Goal: Check status: Check status

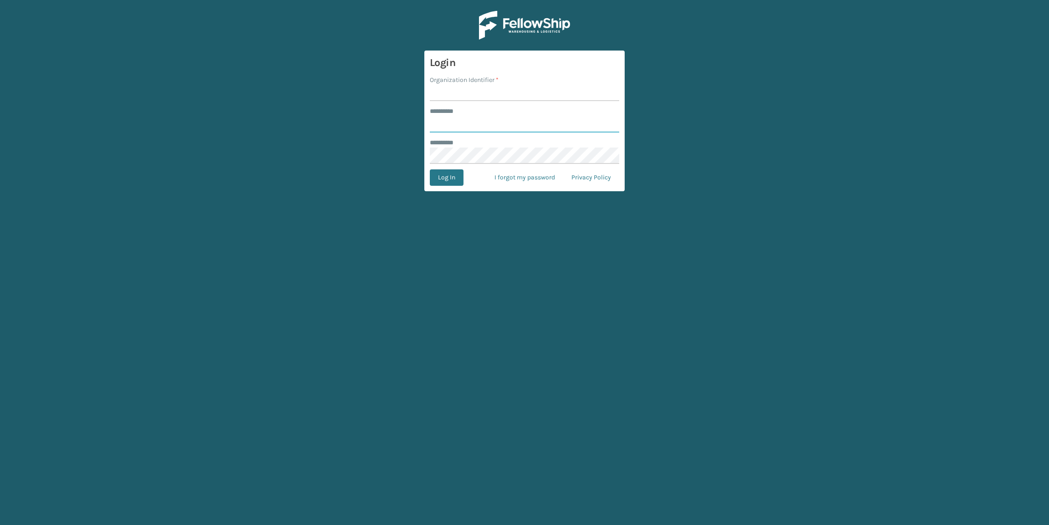
type input "*******"
click at [526, 90] on input "Organization Identifier *" at bounding box center [524, 93] width 189 height 16
type input "Brightech"
click at [455, 172] on button "Log In" at bounding box center [447, 177] width 34 height 16
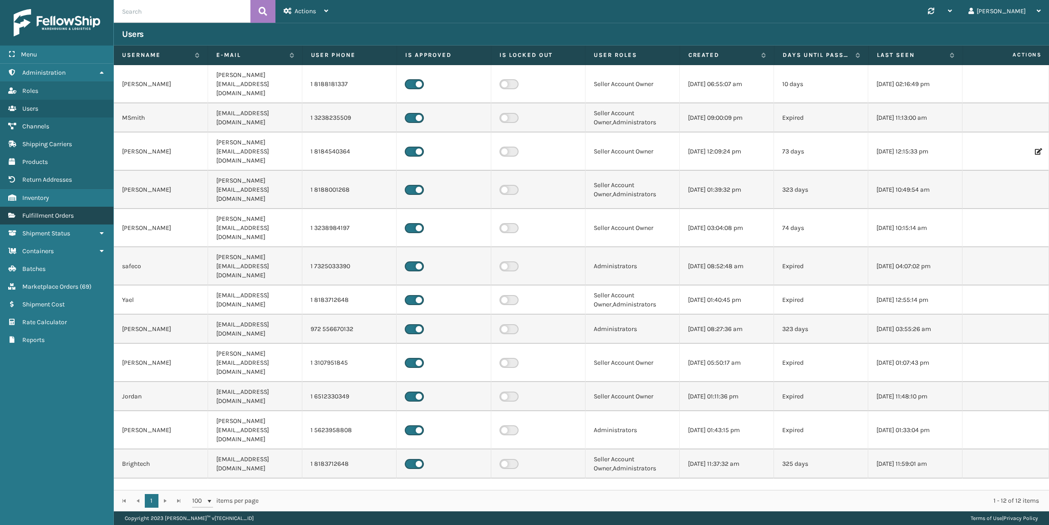
click at [42, 221] on link "Fulfillment Orders" at bounding box center [56, 216] width 113 height 18
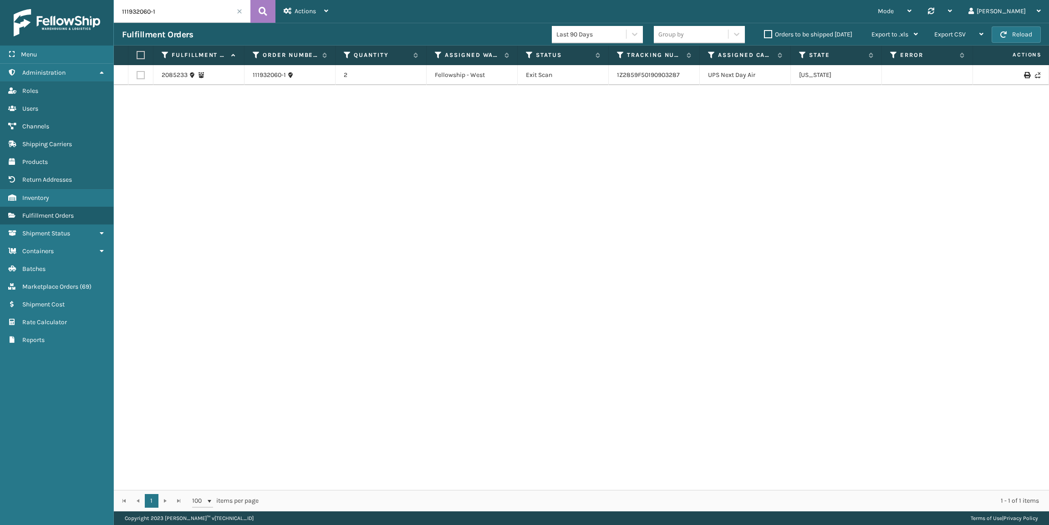
click at [238, 13] on span at bounding box center [239, 11] width 5 height 5
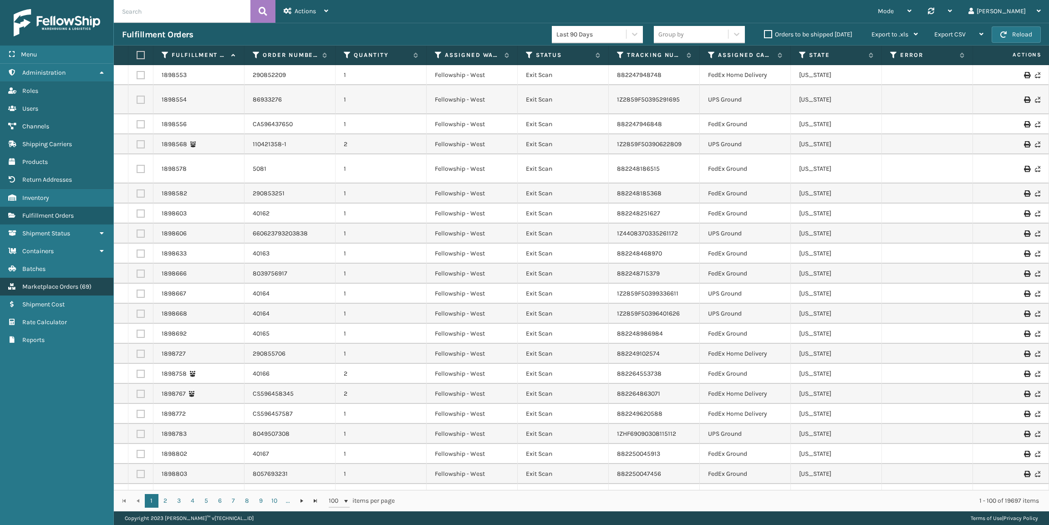
click at [53, 283] on span "Marketplace Orders" at bounding box center [50, 287] width 56 height 8
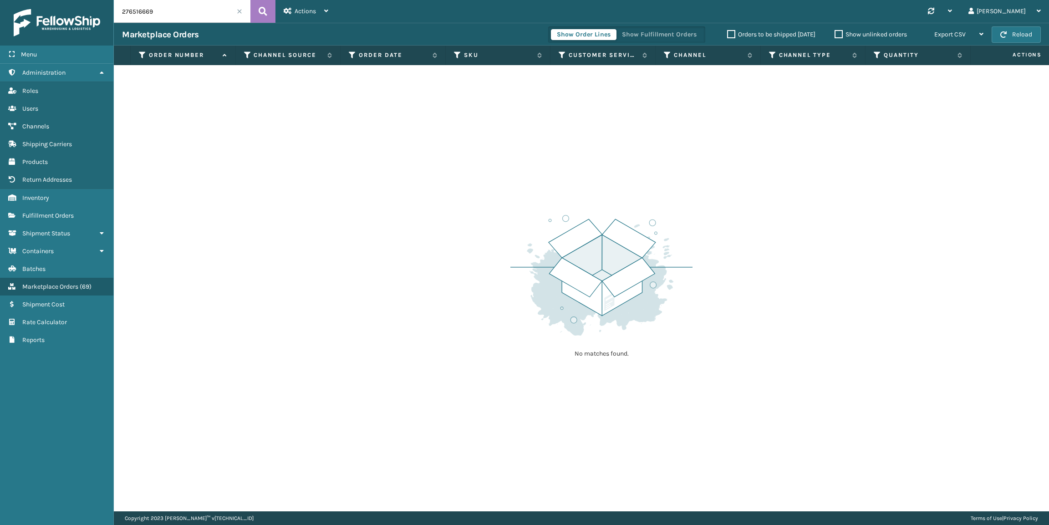
click at [191, 14] on input "276516669" at bounding box center [182, 11] width 137 height 23
paste input "830665"
type input "27830665"
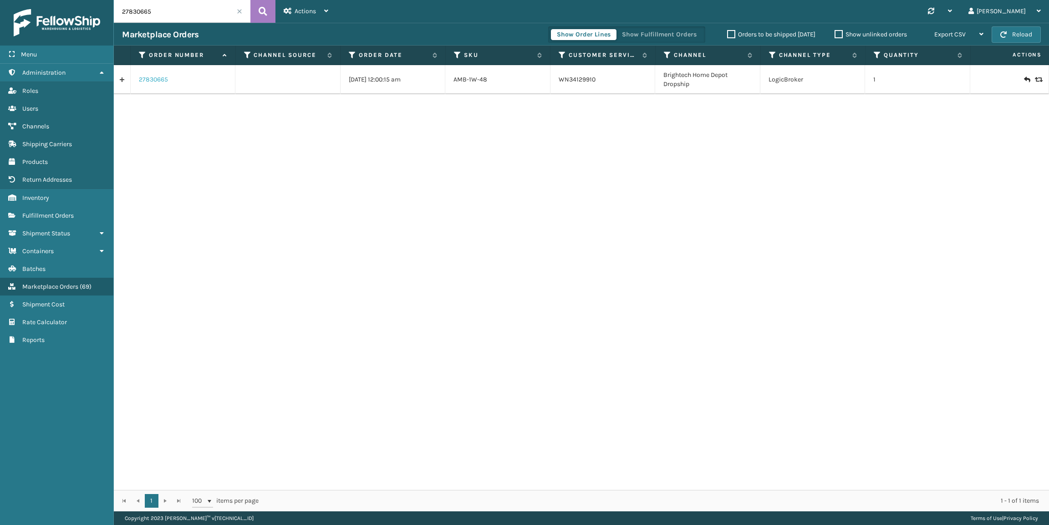
click at [153, 82] on link "27830665" at bounding box center [153, 79] width 29 height 9
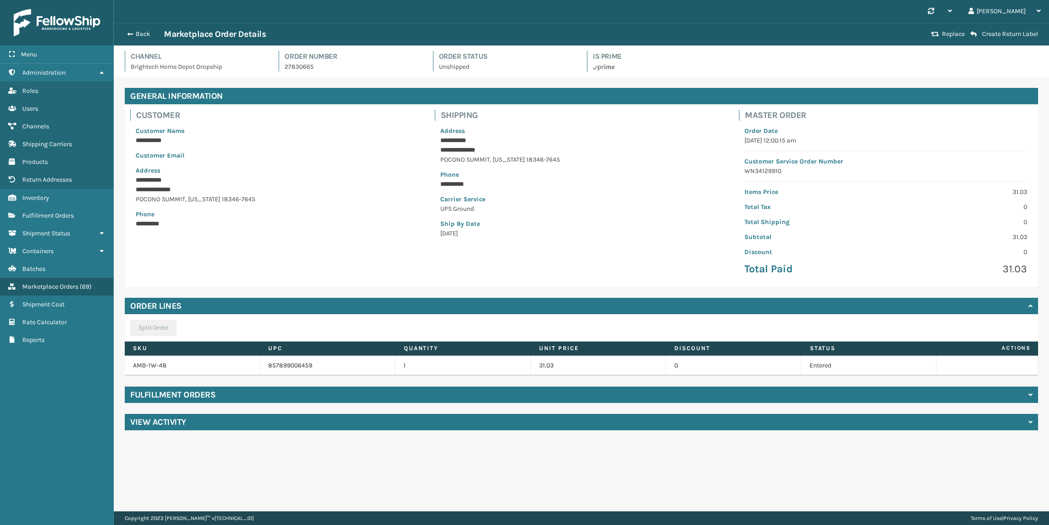
click at [565, 387] on div "Fulfillment Orders" at bounding box center [581, 395] width 913 height 16
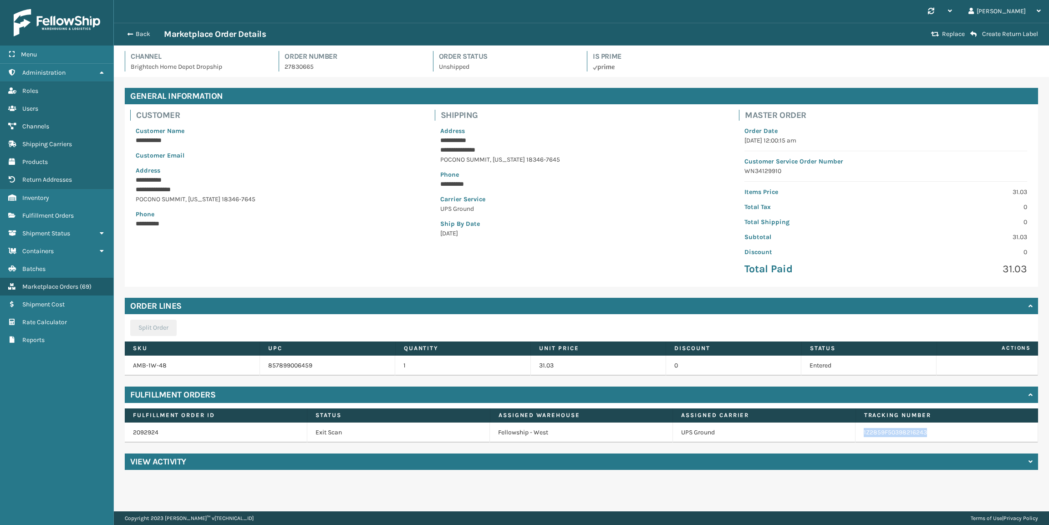
copy link "1Z2859F50398216243"
click at [148, 35] on button "Back" at bounding box center [143, 34] width 42 height 8
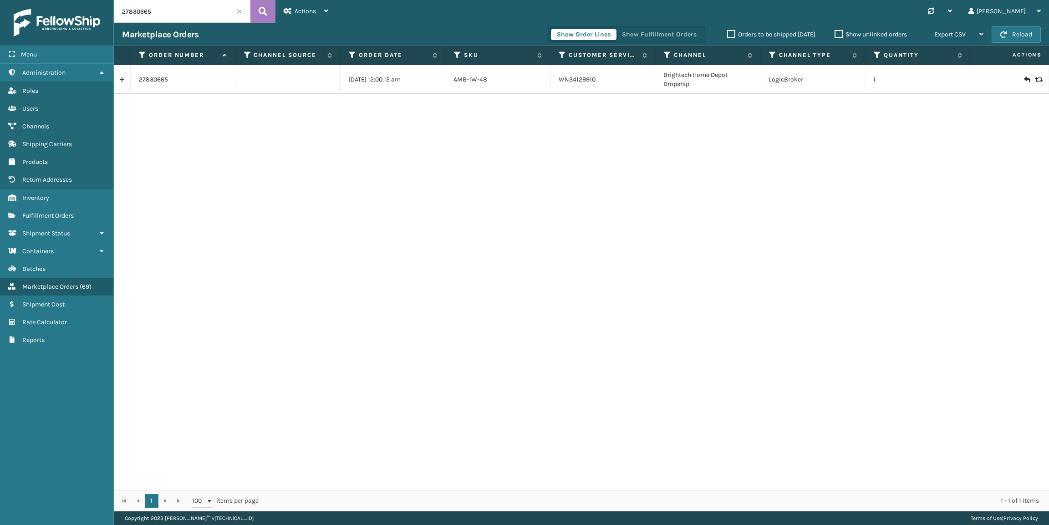
click at [180, 24] on div "Marketplace Orders Show Order Lines Show Fulfillment Orders Orders to be shippe…" at bounding box center [581, 34] width 935 height 23
click at [180, 17] on input "27830665" at bounding box center [182, 11] width 137 height 23
click at [180, 10] on input "27830665" at bounding box center [182, 11] width 137 height 23
paste input "96368474"
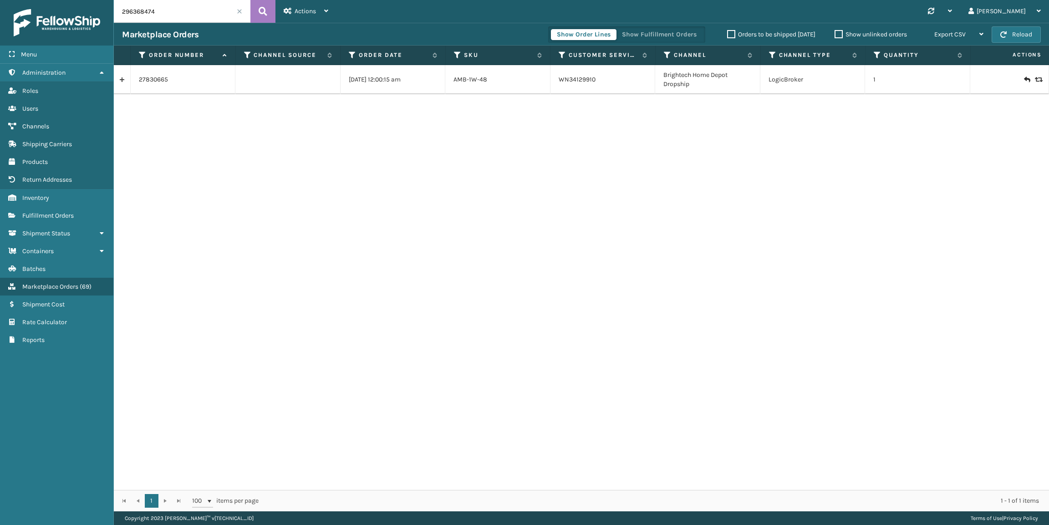
type input "296368474"
click at [163, 74] on link "296368474" at bounding box center [155, 75] width 33 height 9
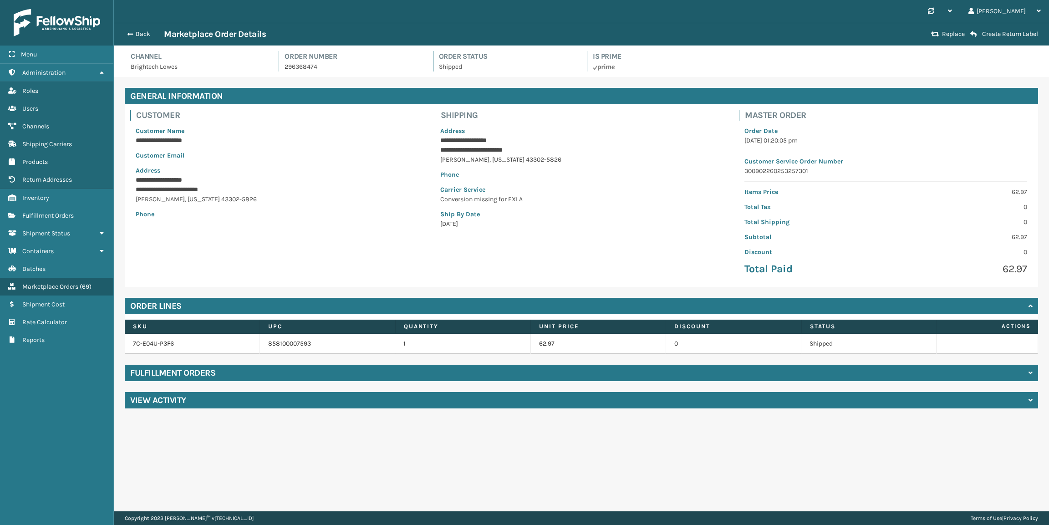
click at [394, 364] on div "**********" at bounding box center [581, 248] width 935 height 342
click at [406, 376] on div "Fulfillment Orders" at bounding box center [581, 373] width 913 height 16
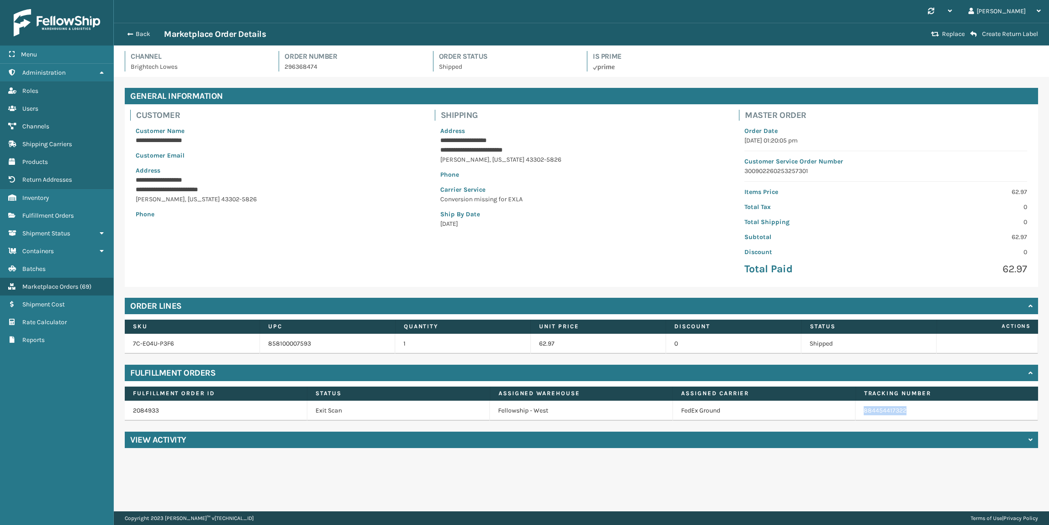
copy link "884454417322"
click at [132, 36] on button "Back" at bounding box center [143, 34] width 42 height 8
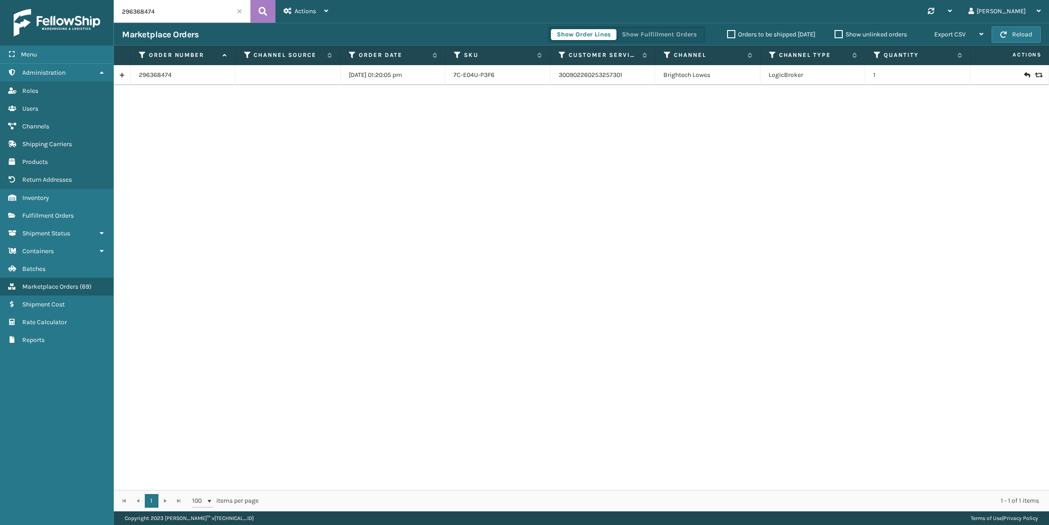
click at [185, 6] on input "296368474" at bounding box center [182, 11] width 137 height 23
click at [185, 5] on input "296368474" at bounding box center [182, 11] width 137 height 23
paste input "39525"
type input "296339525"
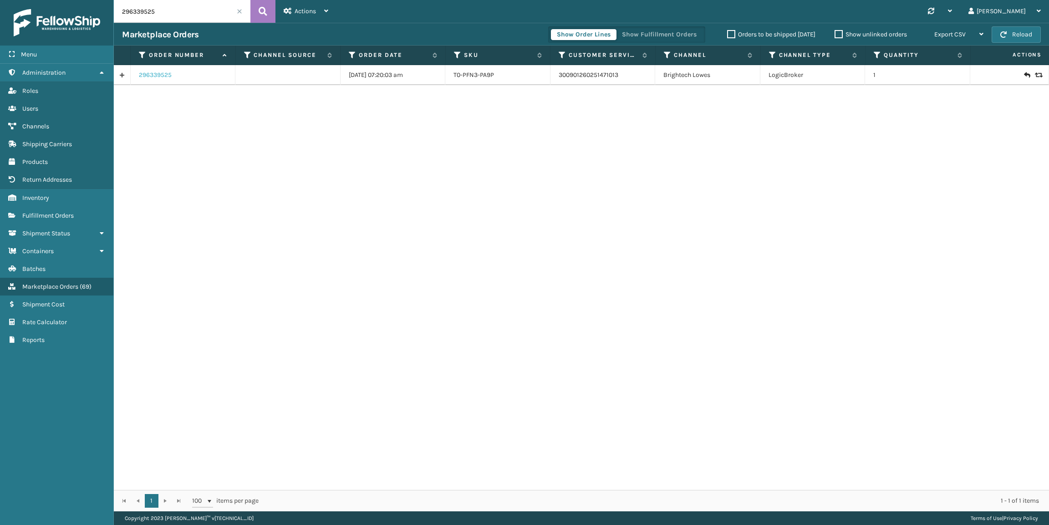
click at [153, 74] on link "296339525" at bounding box center [155, 75] width 33 height 9
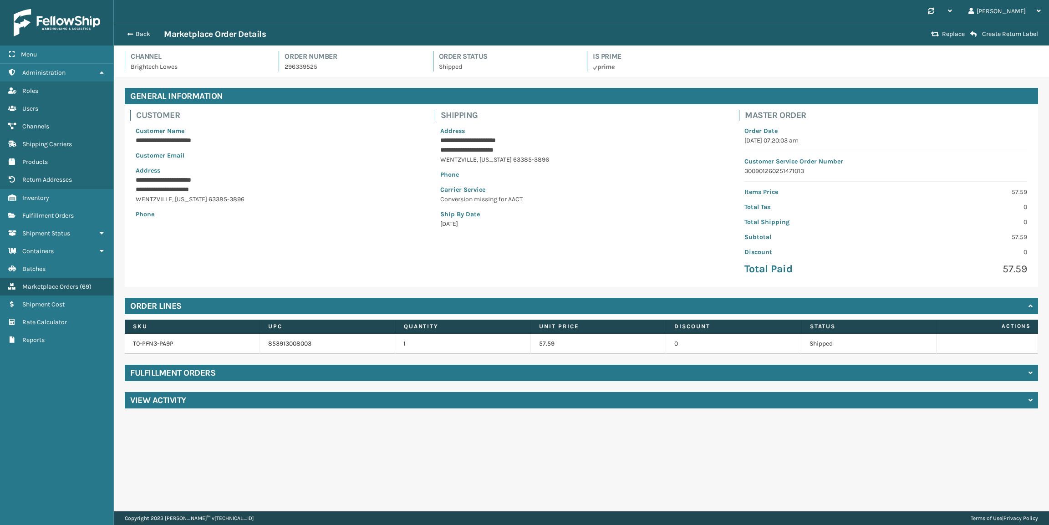
click at [550, 370] on div "Fulfillment Orders" at bounding box center [581, 373] width 913 height 16
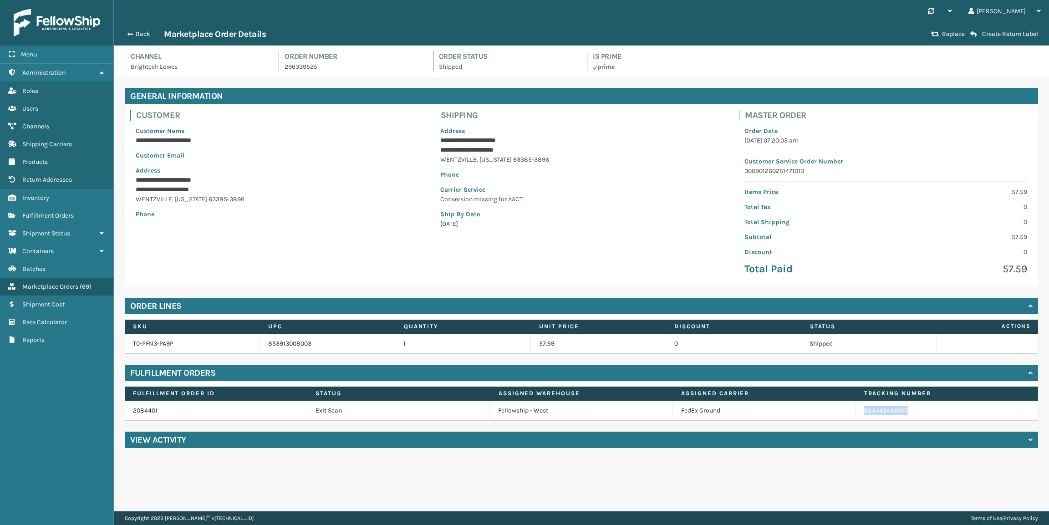
copy link "884443449950"
click at [131, 37] on button "Back" at bounding box center [143, 34] width 42 height 8
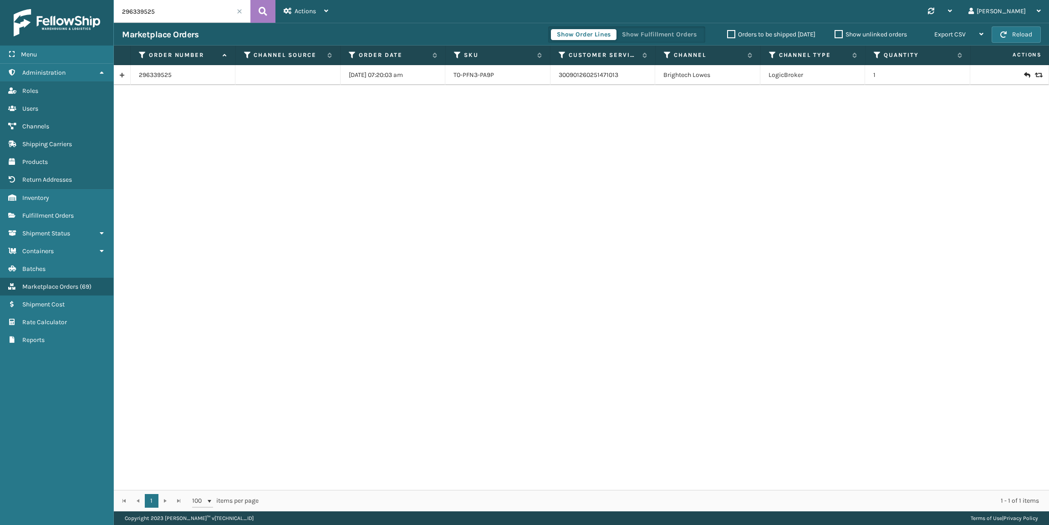
click at [186, 15] on input "296339525" at bounding box center [182, 11] width 137 height 23
paste input "98188"
type input "296398188"
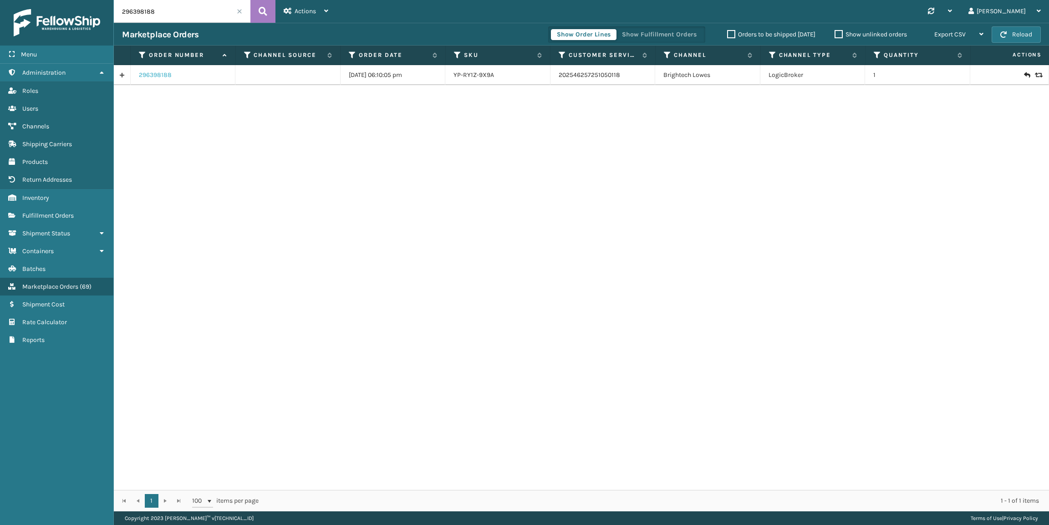
click at [158, 77] on link "296398188" at bounding box center [155, 75] width 33 height 9
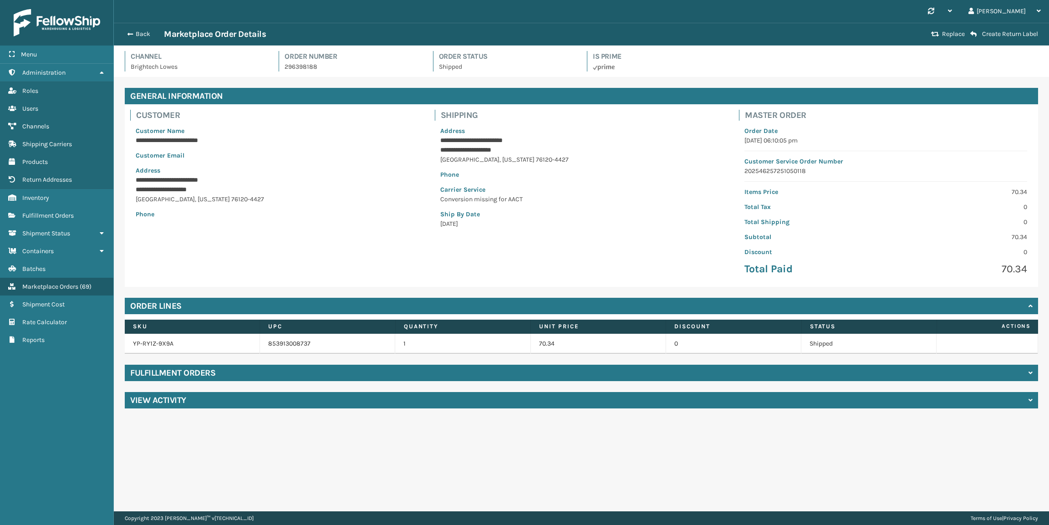
click at [453, 372] on div "Fulfillment Orders" at bounding box center [581, 373] width 913 height 16
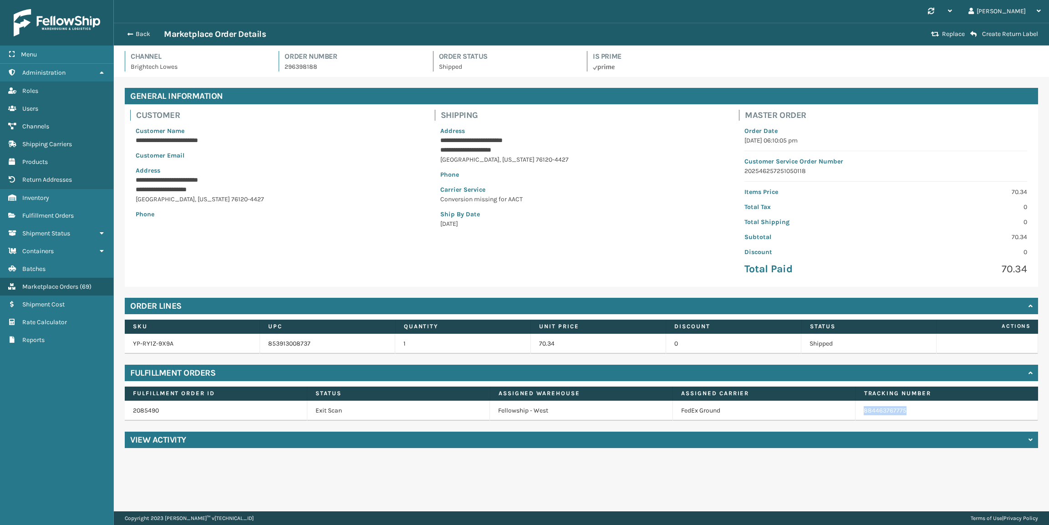
copy link "884463767775"
click at [140, 31] on button "Back" at bounding box center [143, 34] width 42 height 8
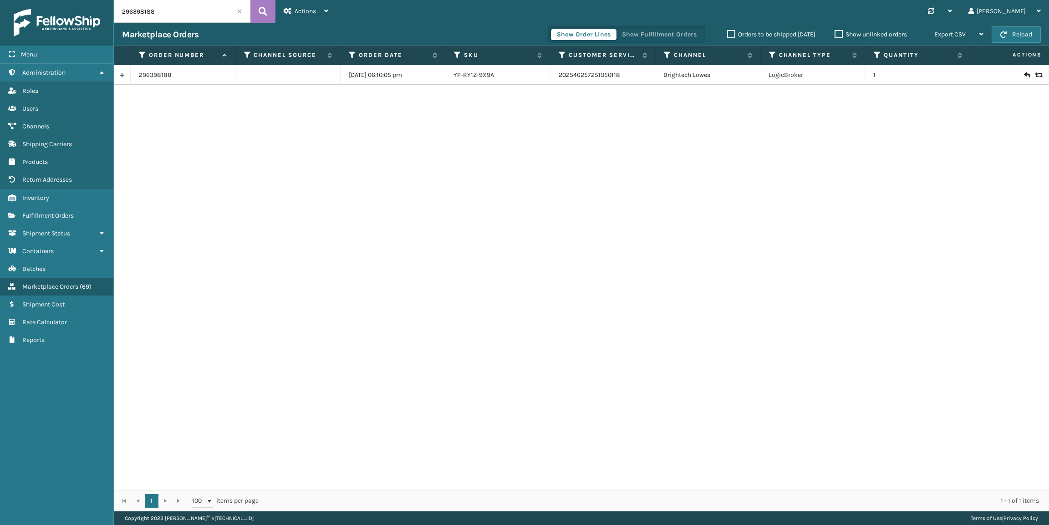
click at [185, 17] on input "296398188" at bounding box center [182, 11] width 137 height 23
paste input "459550672"
type input "459550672"
